Goal: Transaction & Acquisition: Purchase product/service

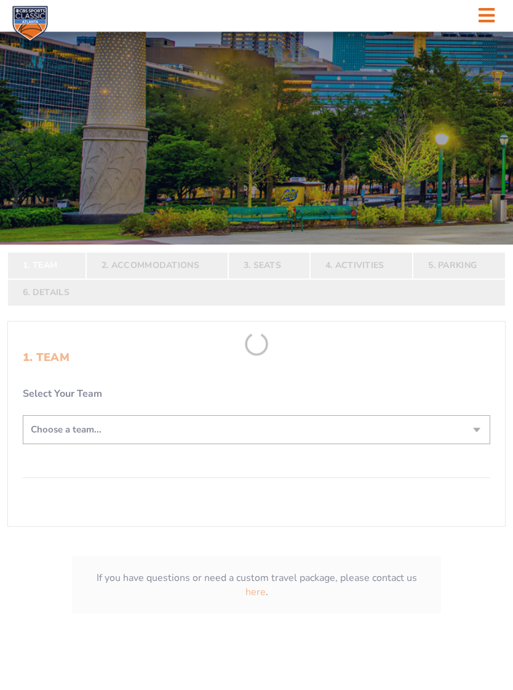
scroll to position [113, 0]
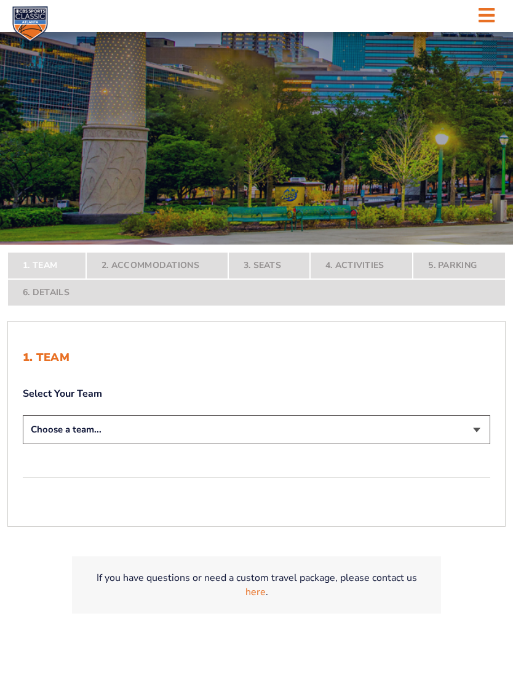
click at [464, 433] on select "Choose a team... Kentucky Wildcats Ohio State Buckeyes North Carolina Tar Heels…" at bounding box center [257, 429] width 468 height 29
select select "12956"
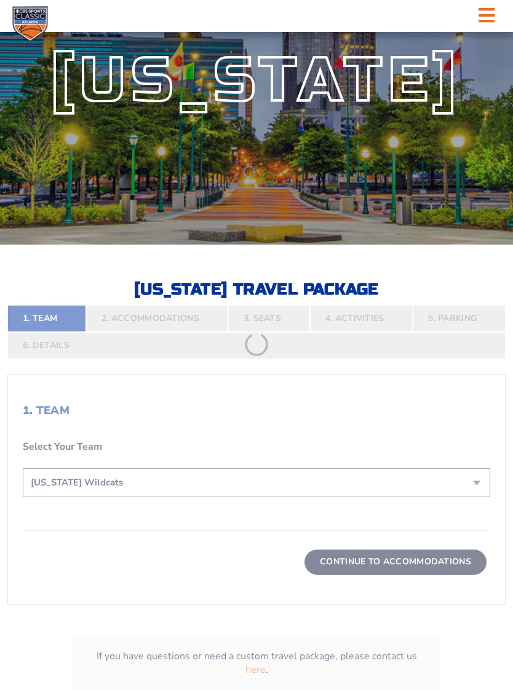
click at [401, 573] on form "Kentucky Kentucky Travel Package Ohio State Ohio State Travel Package North Car…" at bounding box center [256, 307] width 513 height 840
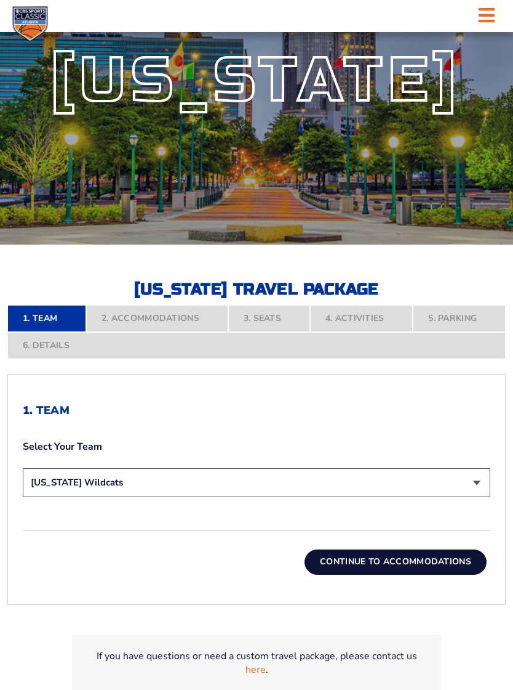
click at [417, 569] on button "Continue To Accommodations" at bounding box center [396, 561] width 182 height 25
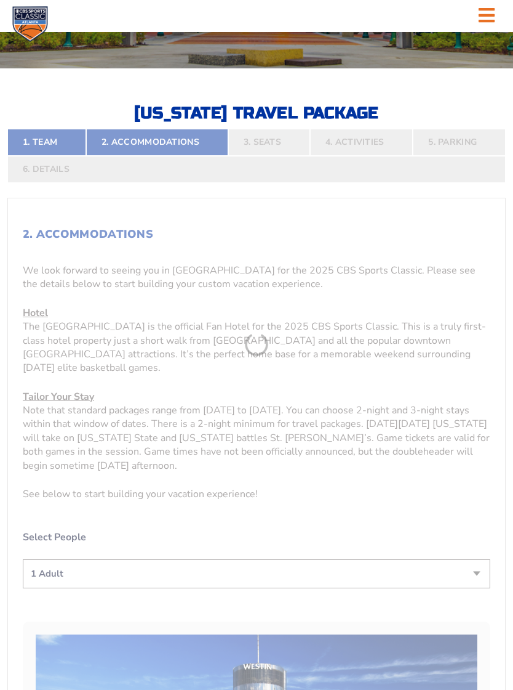
scroll to position [302, 0]
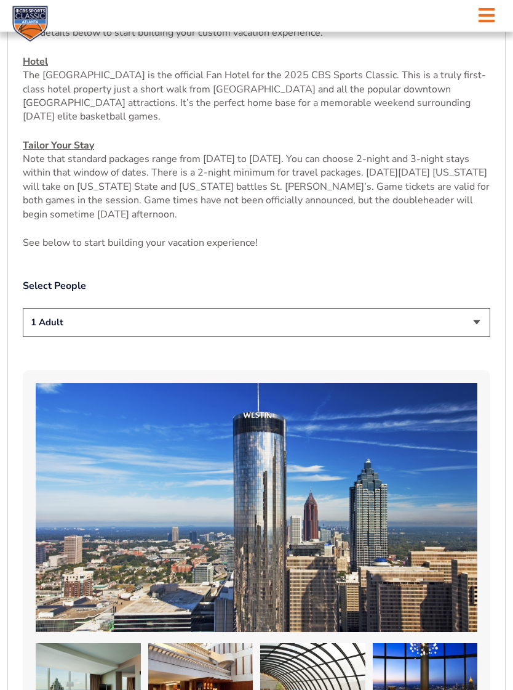
click at [456, 326] on select "1 Adult 2 Adults 3 Adults 4 Adults 2 Adults + 1 Child 2 Adults + 2 Children 2 A…" at bounding box center [257, 322] width 468 height 29
select select "2 Adults + 1 Child"
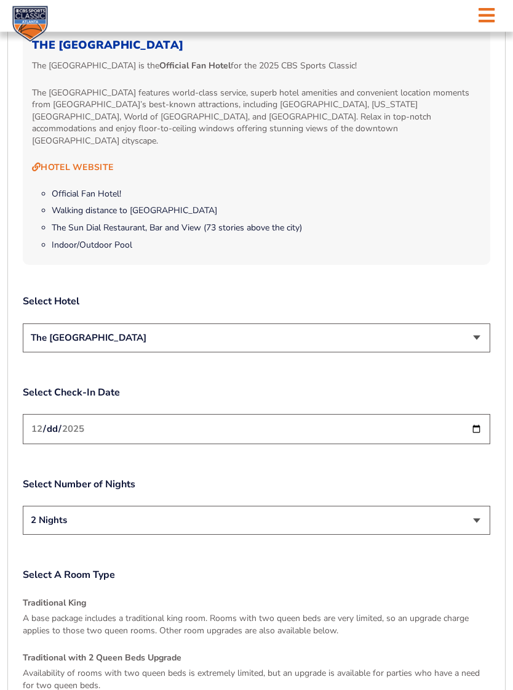
scroll to position [1266, 0]
click at [320, 428] on input "2025-12-19" at bounding box center [257, 429] width 468 height 30
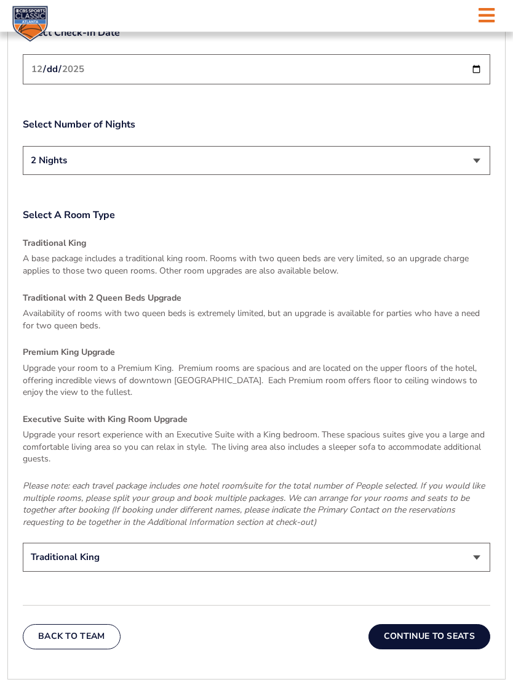
scroll to position [1625, 0]
click at [357, 542] on select "Traditional King Traditional with 2 Queen Beds Upgrade (+$95 per night) Premium…" at bounding box center [257, 556] width 468 height 29
click at [243, 542] on select "Traditional King Traditional with 2 Queen Beds Upgrade (+$95 per night) Premium…" at bounding box center [257, 556] width 468 height 29
select select "Traditional with 2 Queen Beds Upgrade"
click at [388, 543] on select "Traditional King Traditional with 2 Queen Beds Upgrade (+$95 per night) Premium…" at bounding box center [257, 556] width 468 height 29
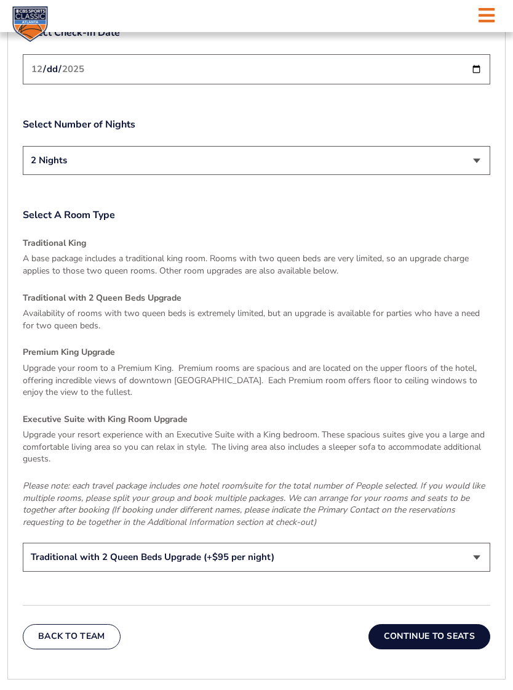
click at [416, 624] on button "Continue To Seats" at bounding box center [430, 636] width 122 height 25
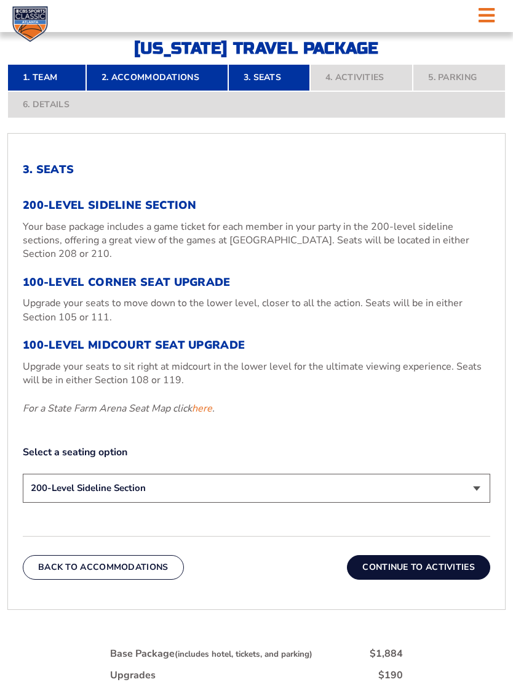
scroll to position [355, 0]
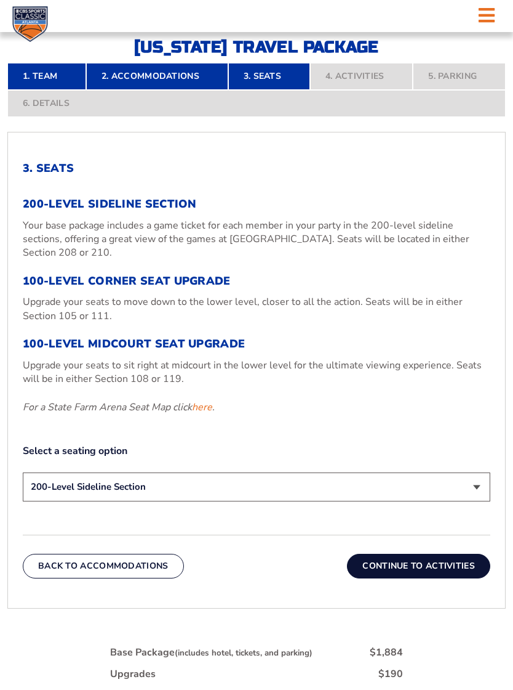
click at [263, 498] on select "200-Level Sideline Section 100-Level Corner Seat Upgrade (+$120 per person) 100…" at bounding box center [257, 486] width 468 height 29
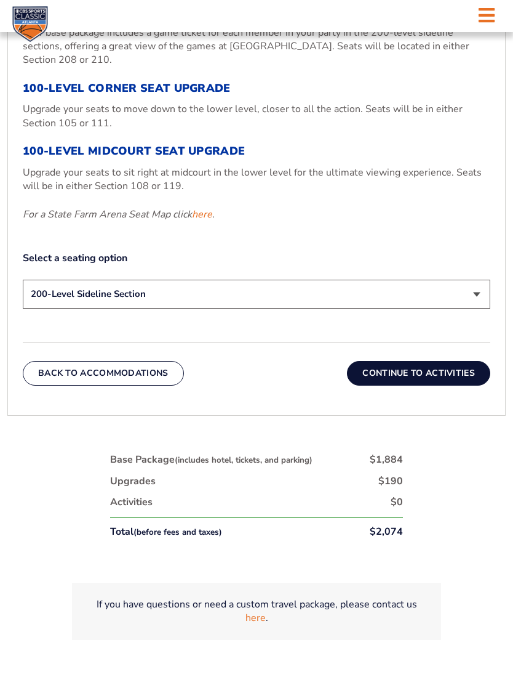
scroll to position [548, 0]
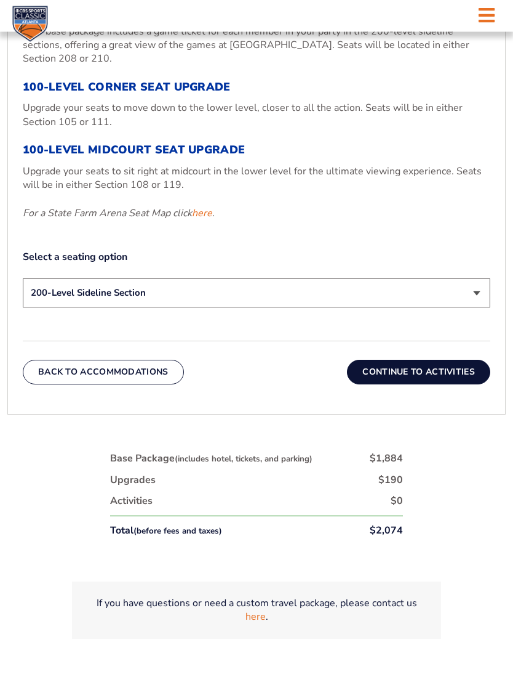
click at [207, 220] on link "here" at bounding box center [202, 214] width 20 height 14
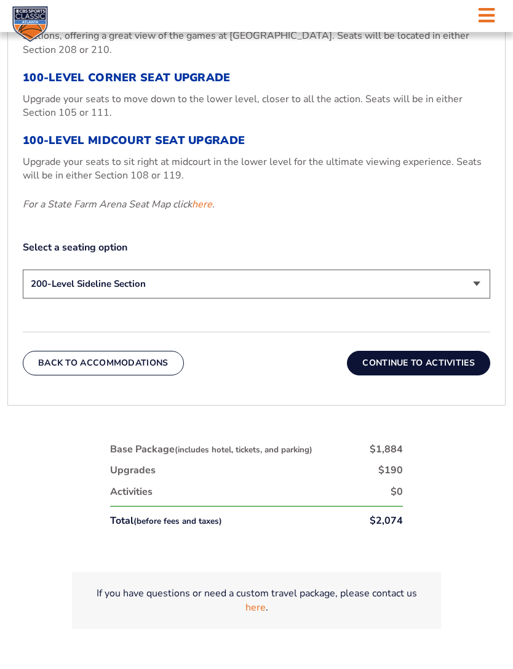
click at [461, 297] on select "200-Level Sideline Section 100-Level Corner Seat Upgrade (+$120 per person) 100…" at bounding box center [257, 284] width 468 height 29
click at [204, 211] on link "here" at bounding box center [202, 205] width 20 height 14
click at [460, 299] on select "200-Level Sideline Section 100-Level Corner Seat Upgrade (+$120 per person) 100…" at bounding box center [257, 284] width 468 height 29
select select "200-Level Sideline Section"
click at [422, 376] on button "Continue To Activities" at bounding box center [418, 363] width 143 height 25
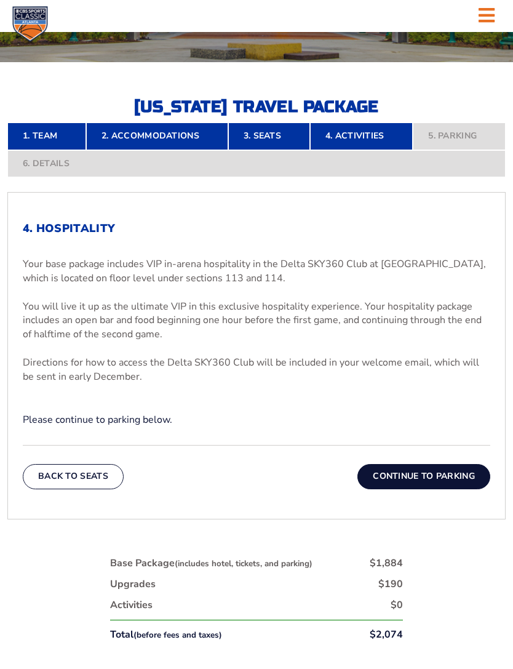
scroll to position [275, 0]
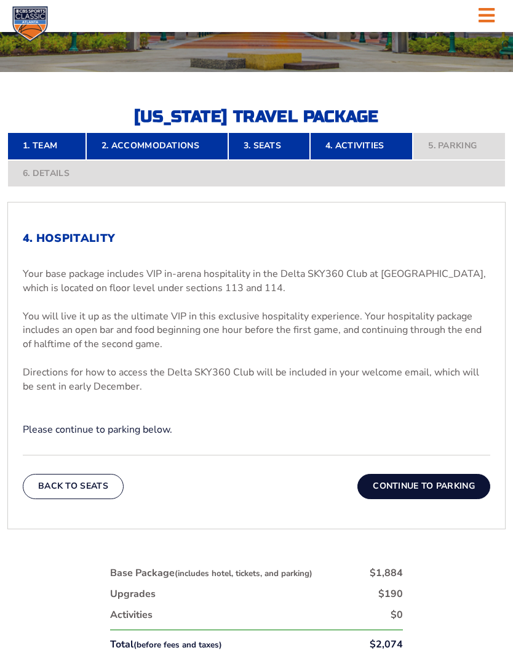
click at [421, 499] on button "Continue To Parking" at bounding box center [424, 486] width 133 height 25
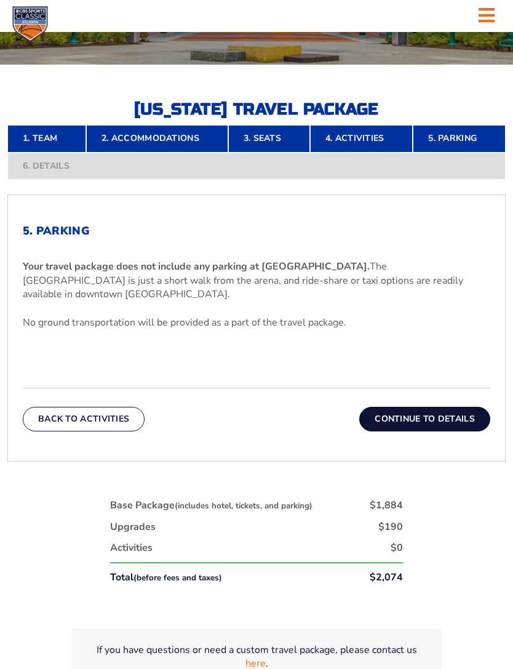
scroll to position [278, 0]
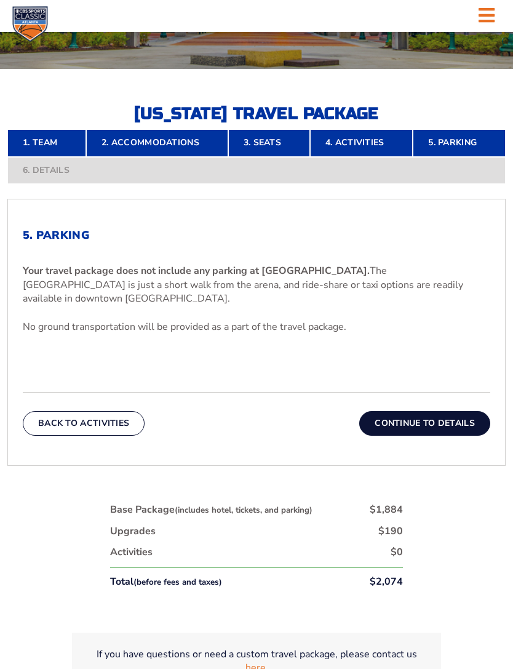
click at [435, 429] on button "Continue To Details" at bounding box center [425, 423] width 131 height 25
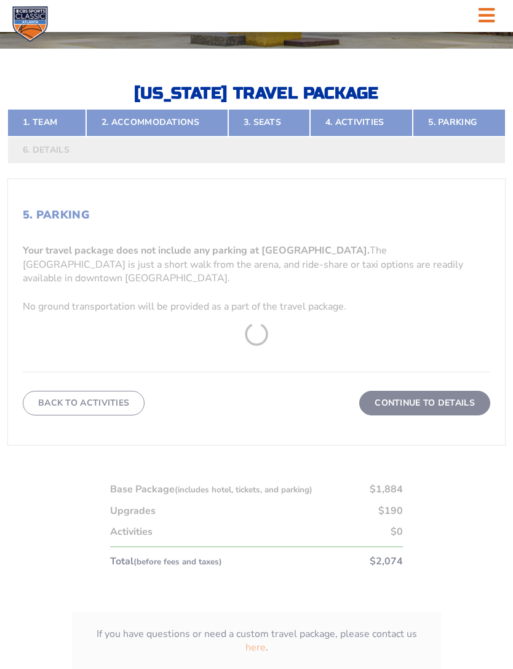
scroll to position [302, 0]
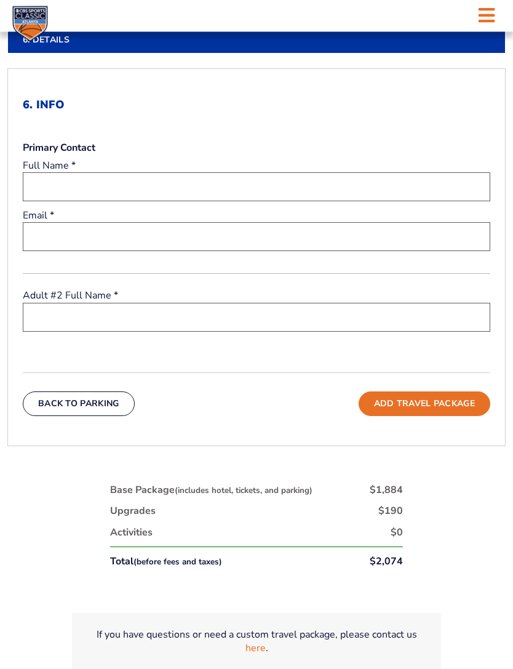
click at [263, 202] on input "text" at bounding box center [257, 187] width 468 height 29
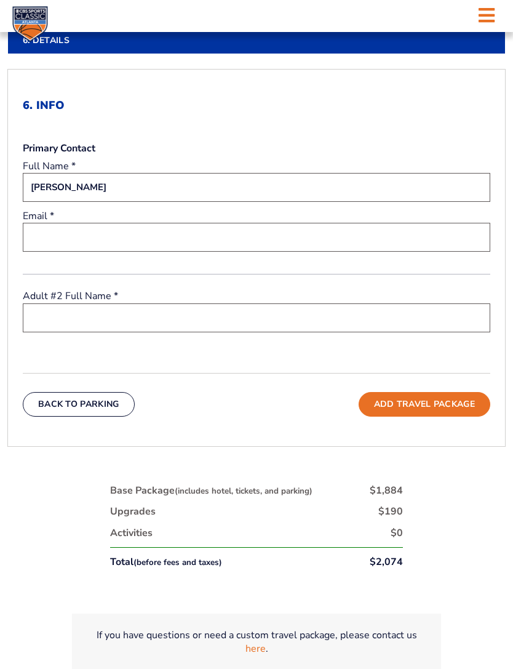
type input "Andrea Bacon"
click at [213, 252] on input "email" at bounding box center [257, 237] width 468 height 29
type input "alerml0@gmail.com"
click at [195, 332] on input "text" at bounding box center [257, 318] width 468 height 29
type input "David Bacon"
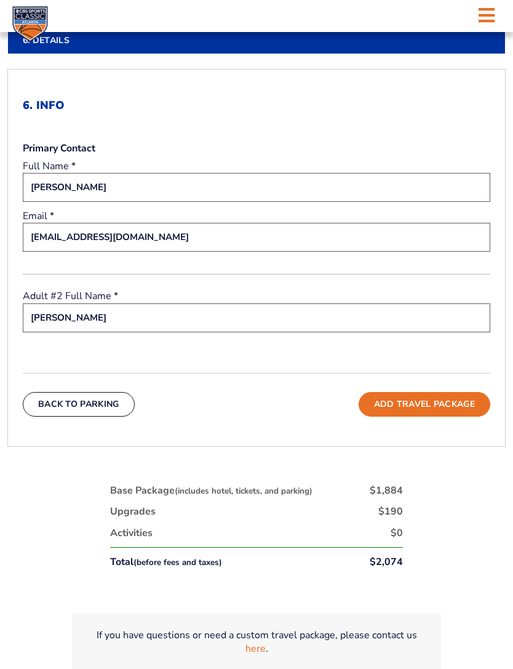
click at [460, 417] on button "Add Travel Package" at bounding box center [425, 404] width 132 height 25
